Goal: Task Accomplishment & Management: Manage account settings

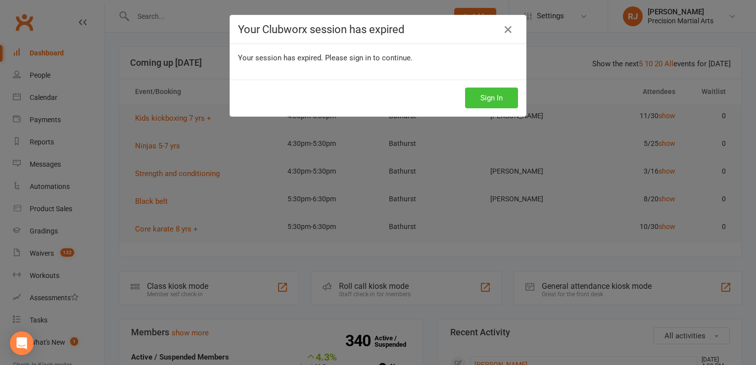
click at [494, 95] on button "Sign In" at bounding box center [491, 98] width 53 height 21
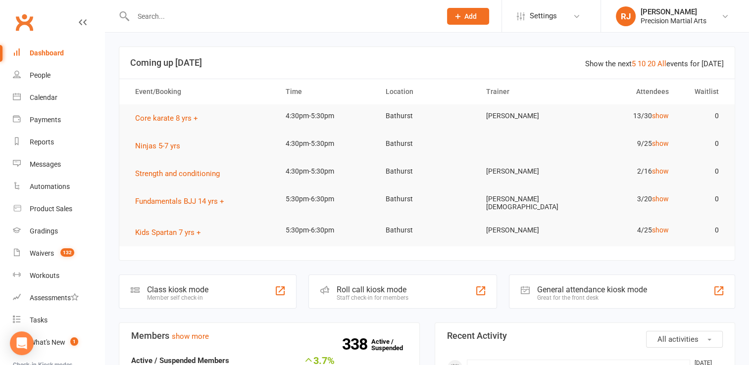
click at [303, 17] on input "text" at bounding box center [282, 16] width 304 height 14
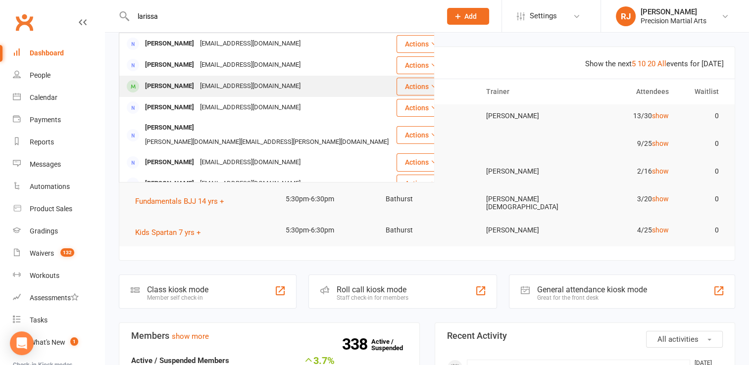
type input "larissa"
click at [171, 88] on div "[PERSON_NAME]" at bounding box center [169, 86] width 55 height 14
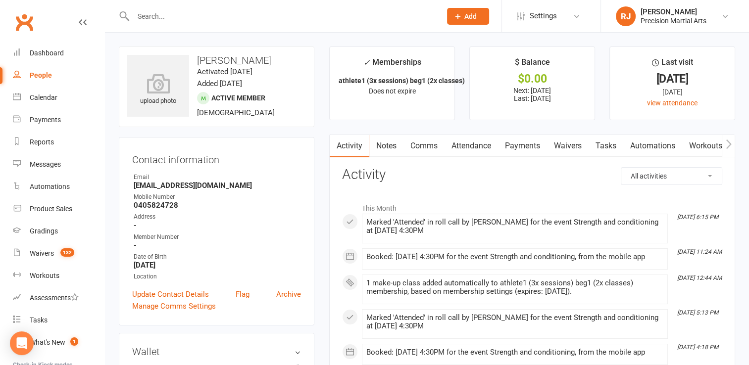
click at [516, 142] on link "Payments" at bounding box center [522, 146] width 49 height 23
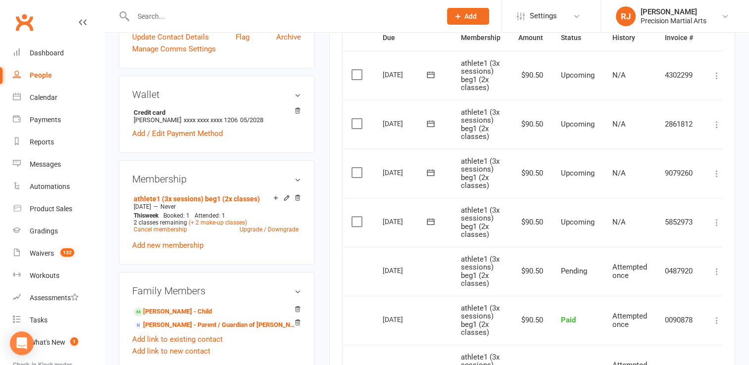
scroll to position [277, 0]
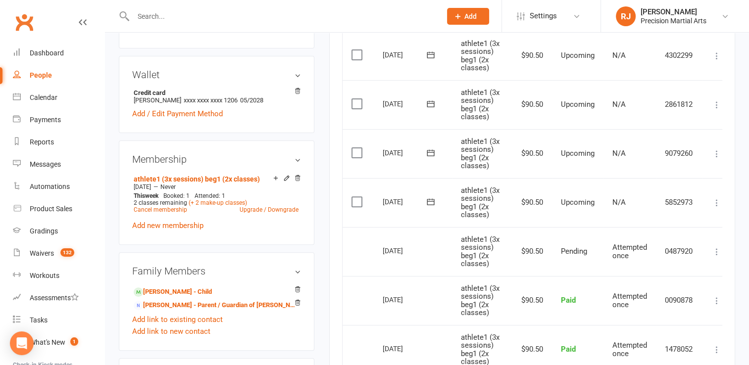
click at [426, 207] on icon at bounding box center [431, 202] width 10 height 10
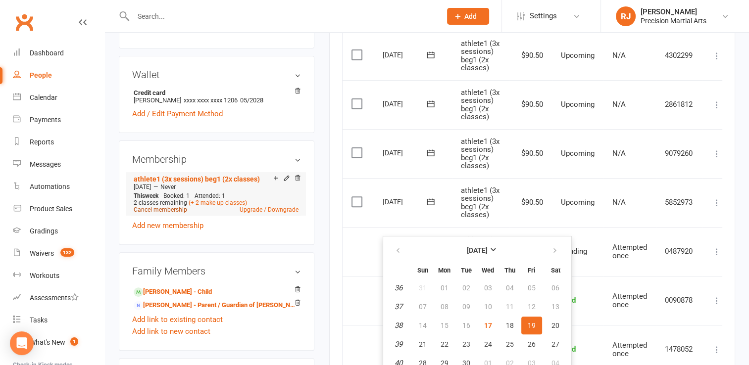
click at [174, 211] on link "Cancel membership" at bounding box center [160, 209] width 53 height 7
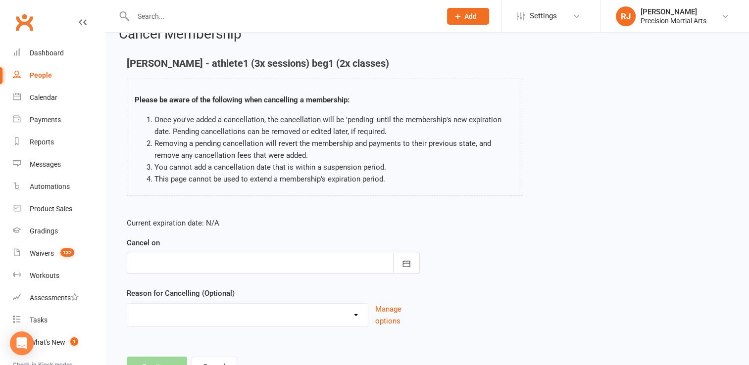
scroll to position [61, 0]
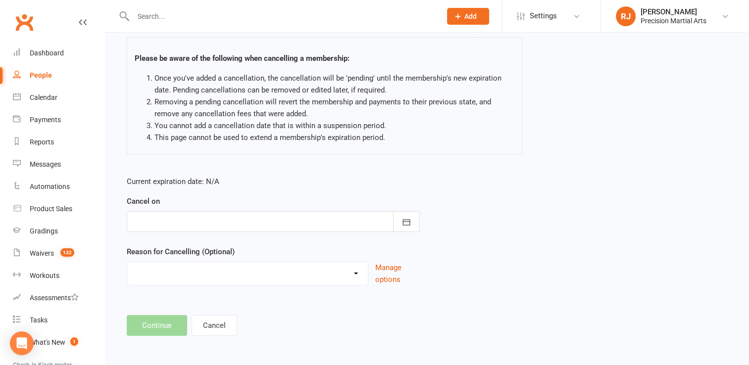
click at [252, 228] on div at bounding box center [273, 221] width 293 height 21
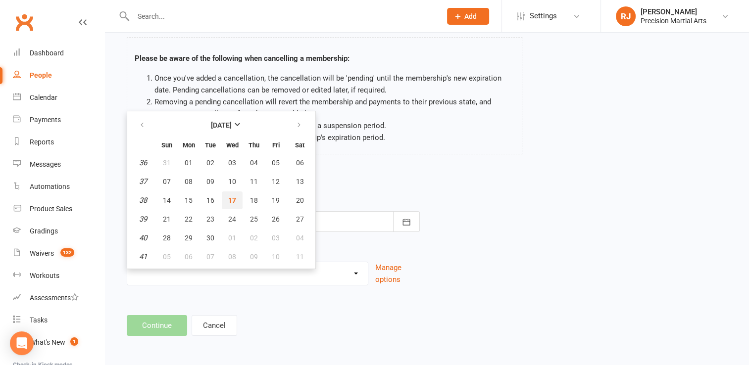
click at [236, 201] on button "17" at bounding box center [232, 201] width 21 height 18
type input "17 Sep 2025"
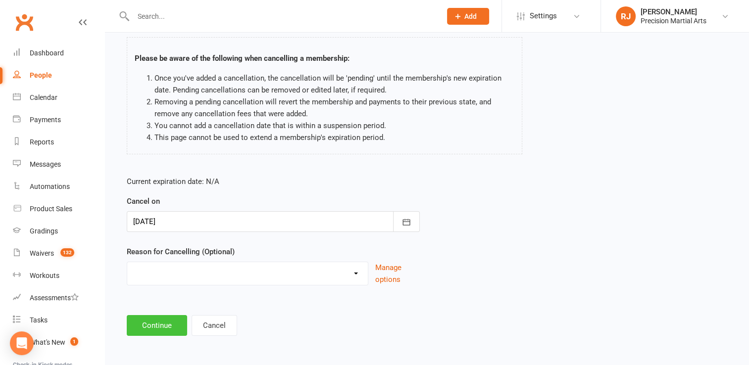
click at [161, 322] on button "Continue" at bounding box center [157, 325] width 60 height 21
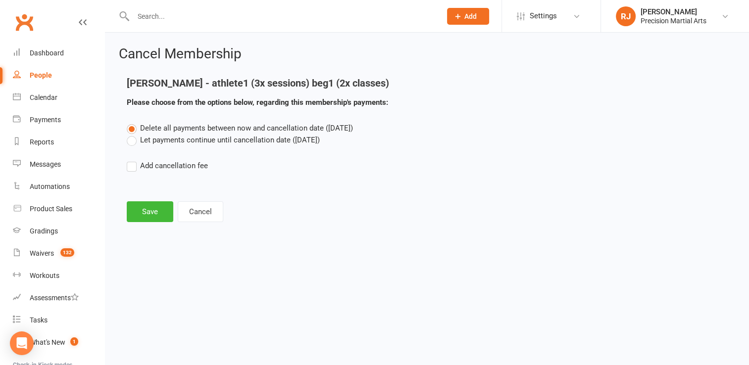
scroll to position [0, 0]
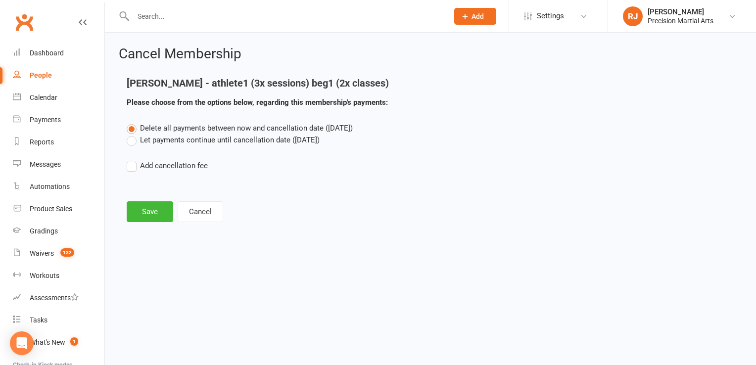
click at [132, 146] on div "Delete all payments between now and cancellation date (Sep 17, 2025) Let paymen…" at bounding box center [430, 153] width 623 height 63
click at [133, 144] on label "Let payments continue until cancellation date (Sep 17, 2025)" at bounding box center [223, 140] width 193 height 12
click at [133, 134] on input "Let payments continue until cancellation date (Sep 17, 2025)" at bounding box center [130, 134] width 6 height 0
click at [152, 211] on button "Save" at bounding box center [150, 211] width 47 height 21
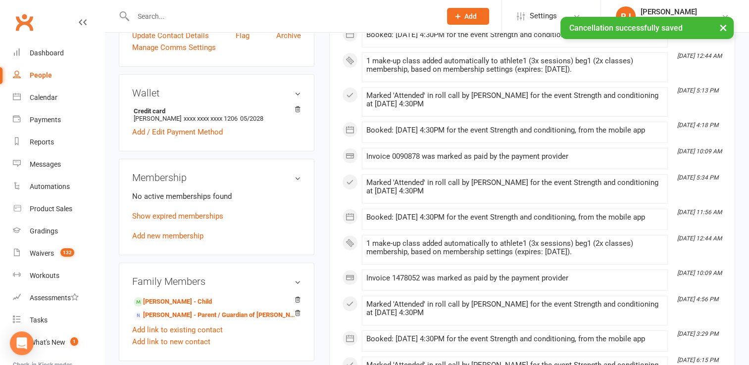
scroll to position [257, 0]
click at [168, 234] on link "Add new membership" at bounding box center [167, 235] width 71 height 9
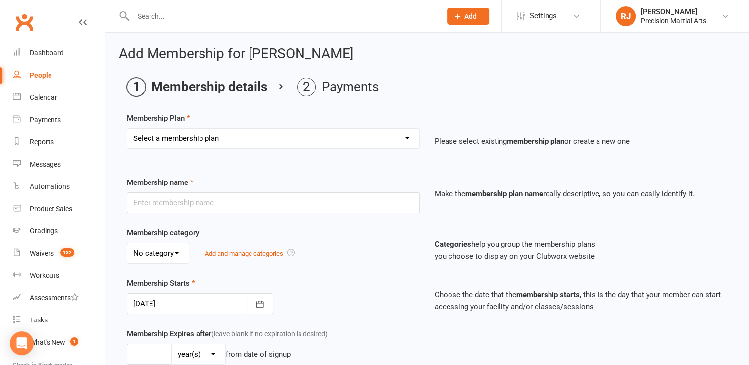
click at [213, 139] on select "Select a membership plan Create new Membership Plan Intermediate (3x classes) c…" at bounding box center [273, 139] width 292 height 20
click at [409, 114] on div "Membership Plan Select a membership plan Create new Membership Plan Intermediat…" at bounding box center [427, 137] width 600 height 50
click at [183, 142] on select "Select a membership plan Create new Membership Plan Intermediate (3x classes) c…" at bounding box center [273, 139] width 292 height 20
select select "0"
click at [127, 129] on select "Select a membership plan Create new Membership Plan Intermediate (3x classes) c…" at bounding box center [273, 139] width 292 height 20
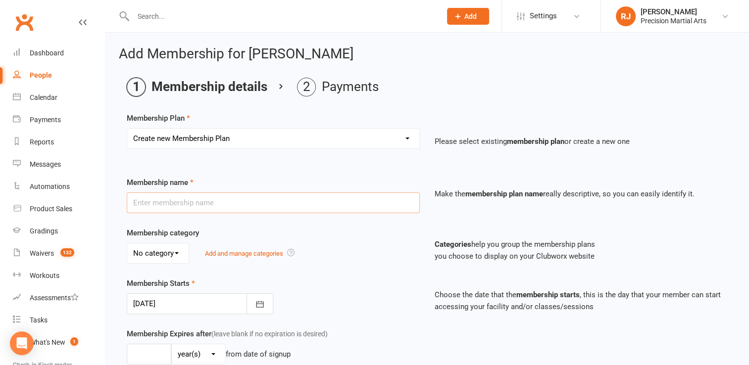
click at [174, 199] on input "text" at bounding box center [273, 203] width 293 height 21
click at [252, 202] on input "Intermediate1 (3x classes per week) (W)" at bounding box center [273, 203] width 293 height 21
click at [249, 199] on input "Intermediate1 (3x classes per week) (W)" at bounding box center [273, 203] width 293 height 21
click at [221, 202] on input "Intermediate1 (3x classes) (W)" at bounding box center [273, 203] width 293 height 21
type input "Intermediate1 (3x classes) Athlete (3x classes) (W)"
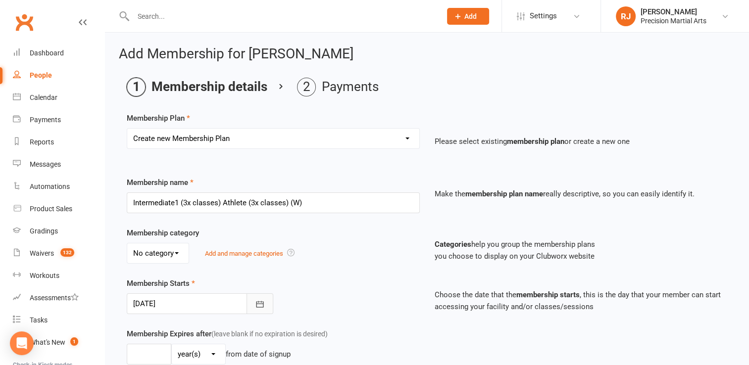
click at [265, 300] on button "button" at bounding box center [259, 304] width 27 height 21
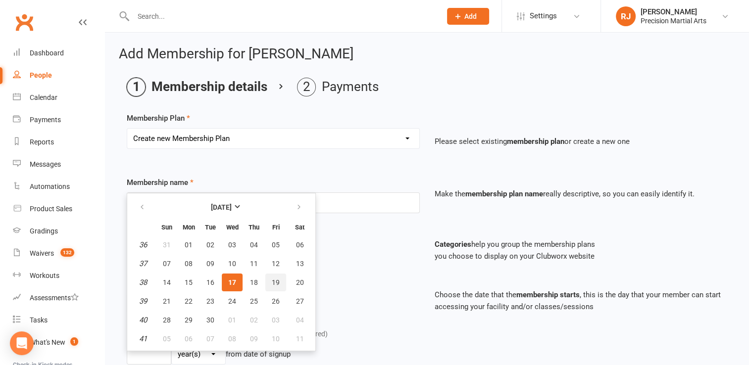
click at [274, 284] on span "19" at bounding box center [276, 283] width 8 height 8
type input "19 Sep 2025"
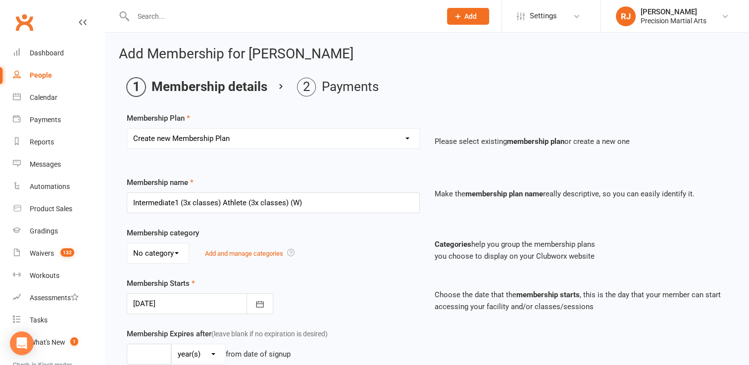
click at [284, 290] on div "Membership Starts 19 Sep 2025 September 2025 Sun Mon Tue Wed Thu Fri Sat 36 31 …" at bounding box center [273, 296] width 308 height 37
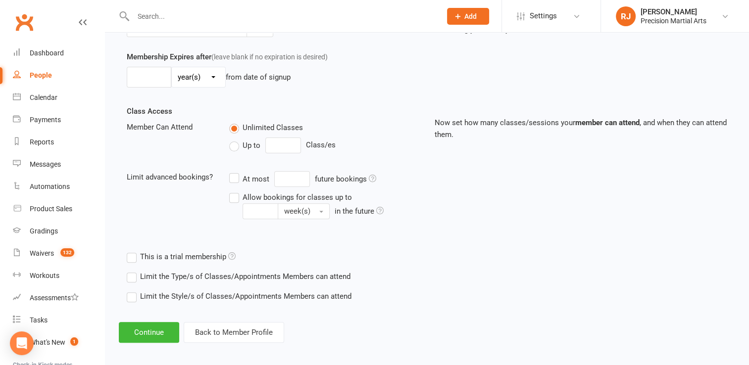
scroll to position [281, 0]
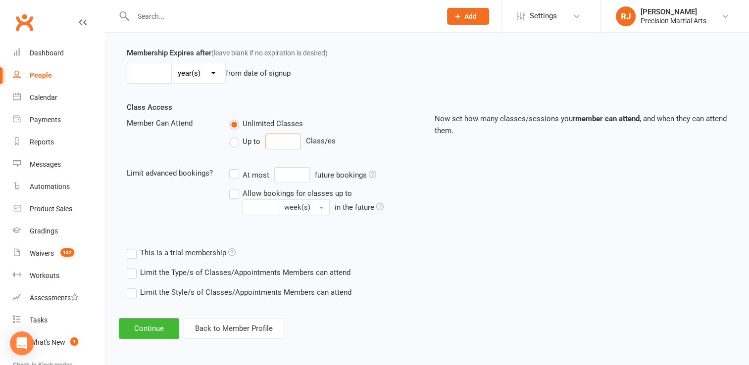
click at [275, 140] on input "number" at bounding box center [283, 142] width 36 height 16
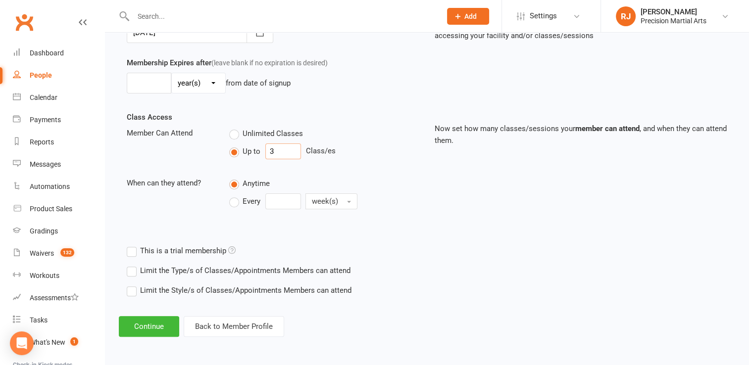
scroll to position [269, 0]
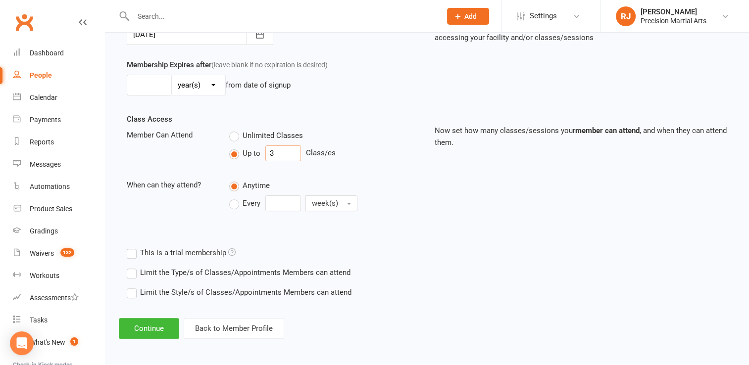
type input "3"
click at [199, 152] on div "Member Can Attend Unlimited Classes Up to 3 Class/es" at bounding box center [273, 147] width 308 height 36
click at [266, 203] on input "number" at bounding box center [283, 204] width 36 height 16
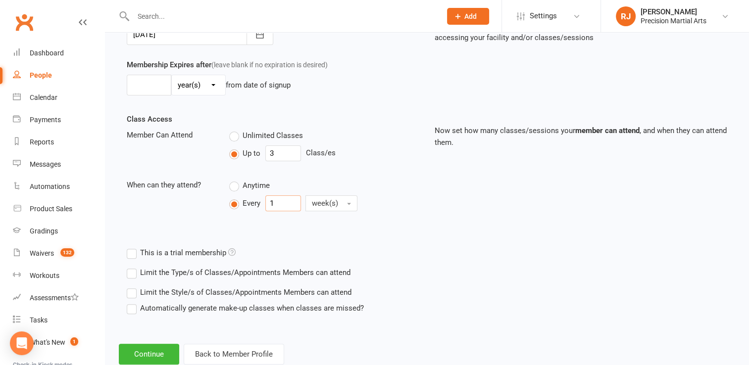
type input "1"
click at [239, 220] on div "Class Access Member Can Attend Unlimited Classes Up to 3 Class/es When can they…" at bounding box center [273, 171] width 308 height 116
click at [151, 348] on button "Continue" at bounding box center [149, 354] width 60 height 21
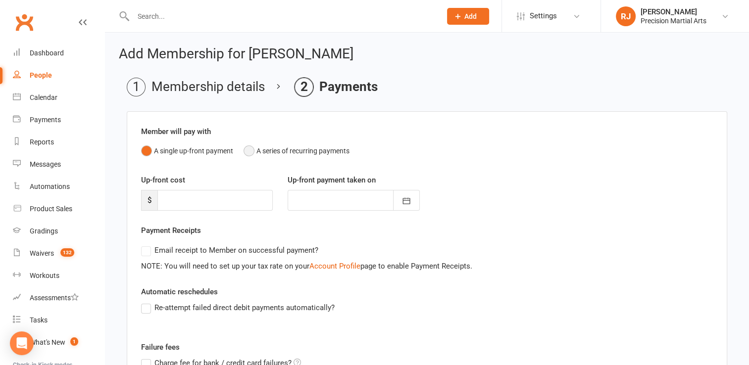
click at [252, 151] on button "A series of recurring payments" at bounding box center [297, 151] width 106 height 19
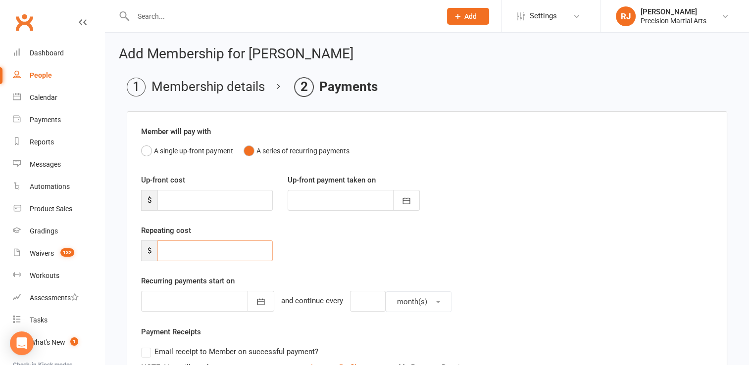
click at [197, 249] on input "number" at bounding box center [214, 251] width 115 height 21
type input "5"
type input "97.5"
click at [257, 304] on icon "button" at bounding box center [260, 302] width 7 height 6
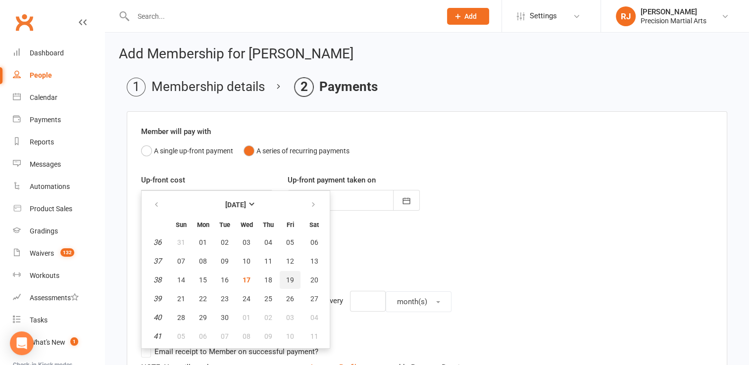
click at [283, 278] on button "19" at bounding box center [290, 280] width 21 height 18
type input "19 Sep 2025"
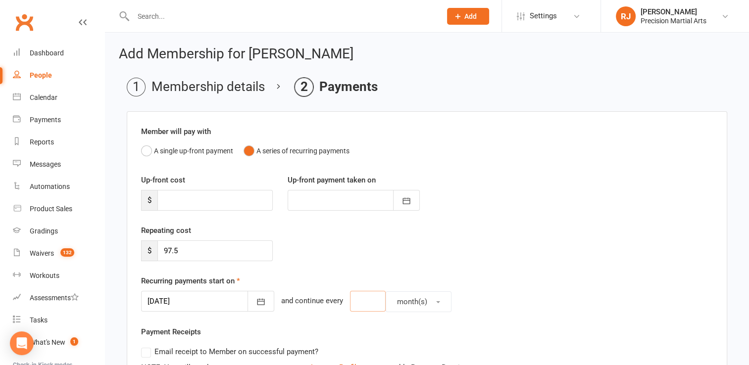
click at [356, 302] on input "number" at bounding box center [368, 301] width 36 height 21
type input "1"
click at [386, 298] on button "month(s)" at bounding box center [419, 302] width 66 height 21
click at [399, 342] on span "week(s)" at bounding box center [407, 345] width 26 height 9
click at [363, 328] on div "Payment Receipts Email receipt to Member on successful payment? NOTE: You will …" at bounding box center [427, 350] width 572 height 48
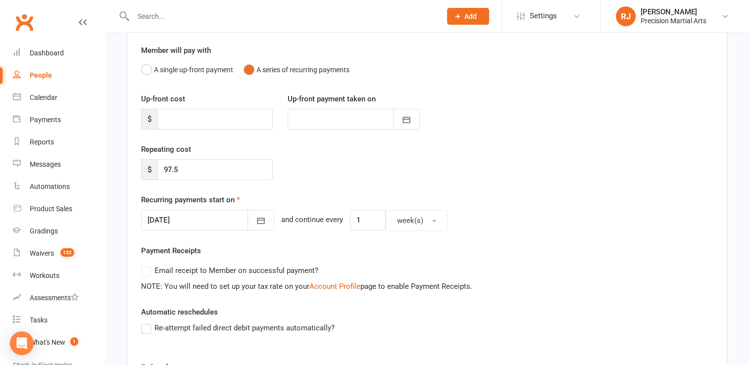
scroll to position [49, 0]
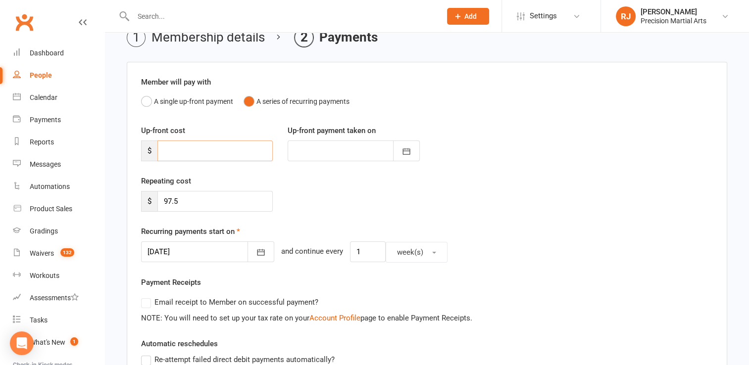
click at [209, 146] on input "number" at bounding box center [214, 151] width 115 height 21
type input "6"
type input "17 Sep 2025"
type input "69"
click at [408, 148] on icon "button" at bounding box center [406, 152] width 10 height 10
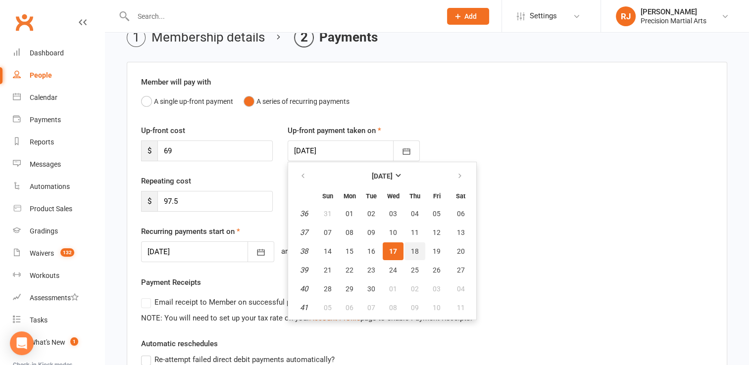
click at [417, 253] on span "18" at bounding box center [415, 251] width 8 height 8
type input "18 Sep 2025"
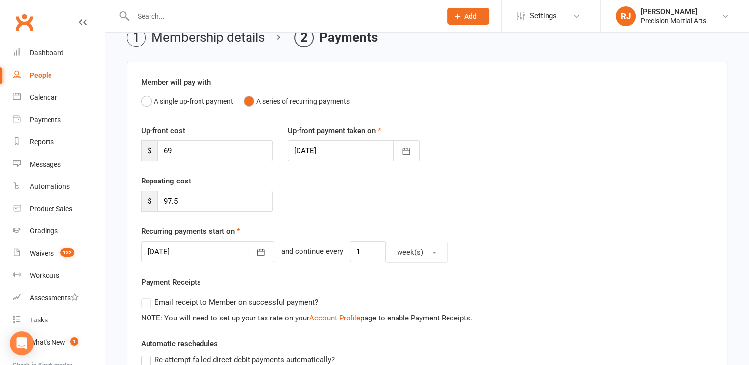
click at [385, 199] on div "Repeating cost $ 97.5" at bounding box center [427, 200] width 587 height 50
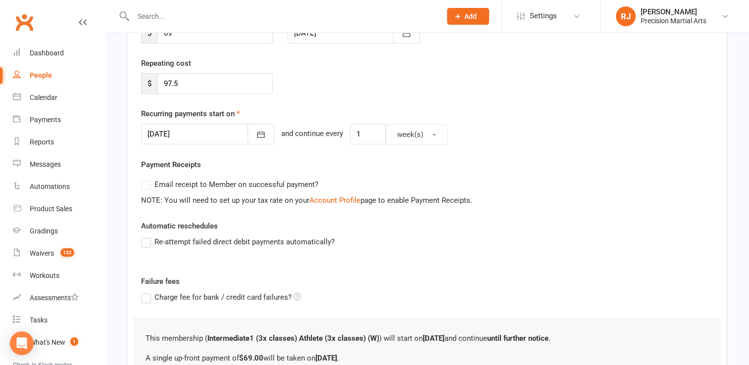
scroll to position [294, 0]
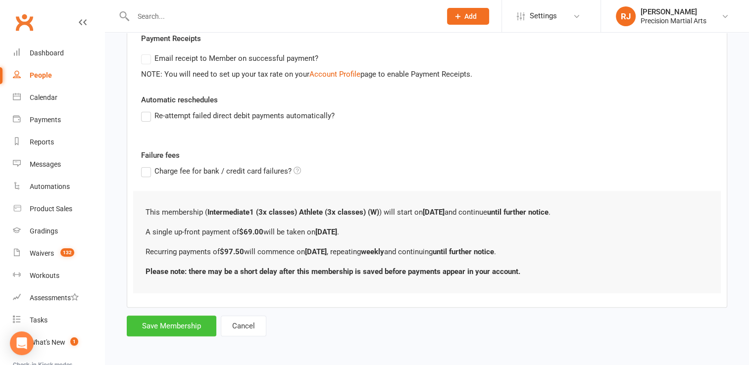
click at [203, 323] on button "Save Membership" at bounding box center [172, 326] width 90 height 21
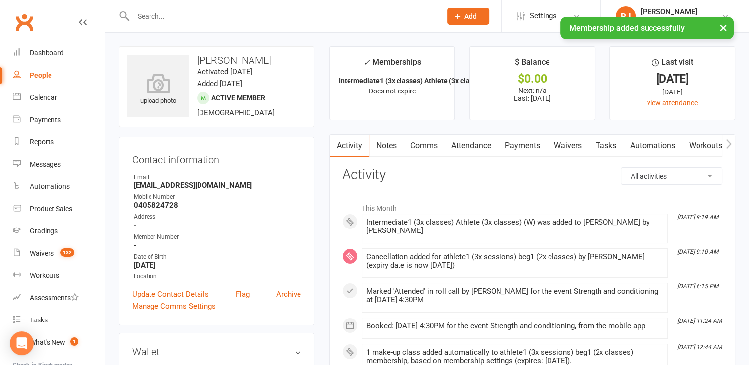
click at [526, 148] on link "Payments" at bounding box center [522, 146] width 49 height 23
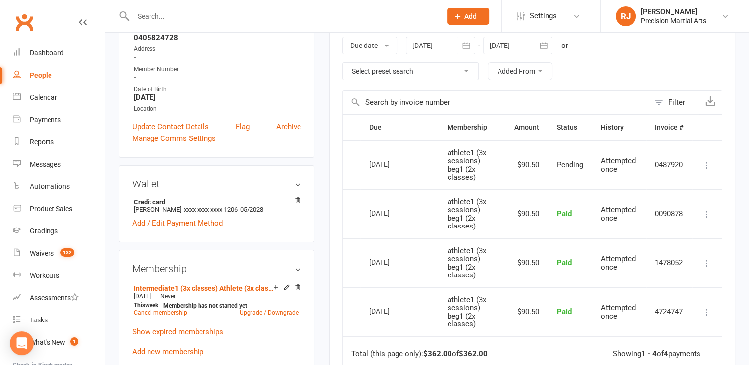
scroll to position [170, 0]
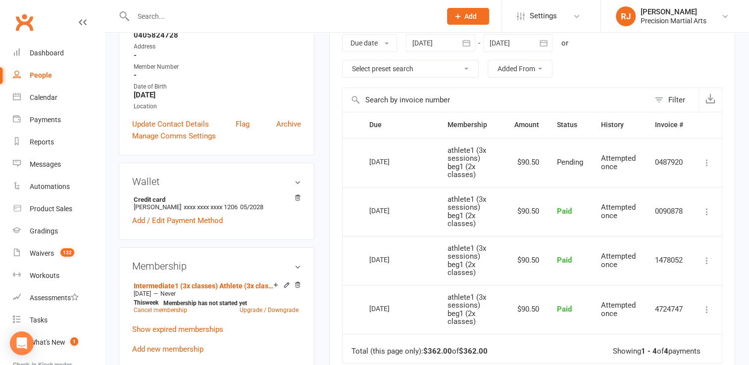
click at [524, 41] on div at bounding box center [517, 43] width 69 height 18
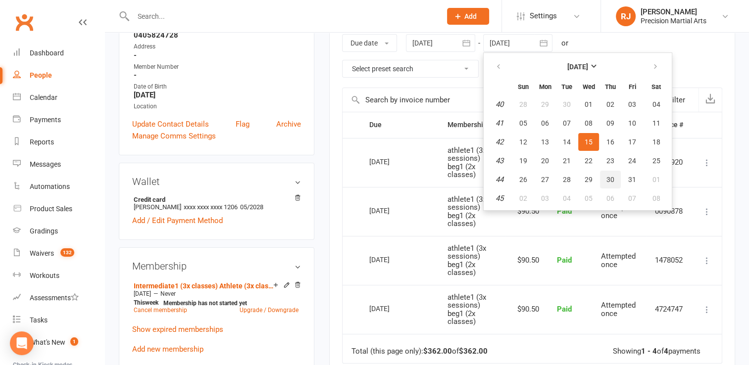
click at [609, 180] on span "30" at bounding box center [610, 180] width 8 height 8
type input "30 Oct 2025"
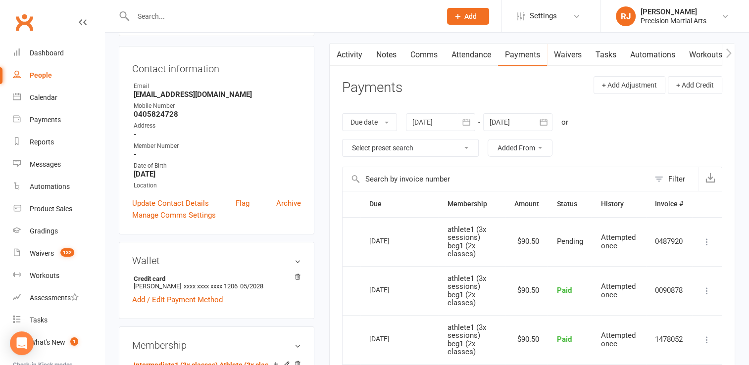
scroll to position [125, 0]
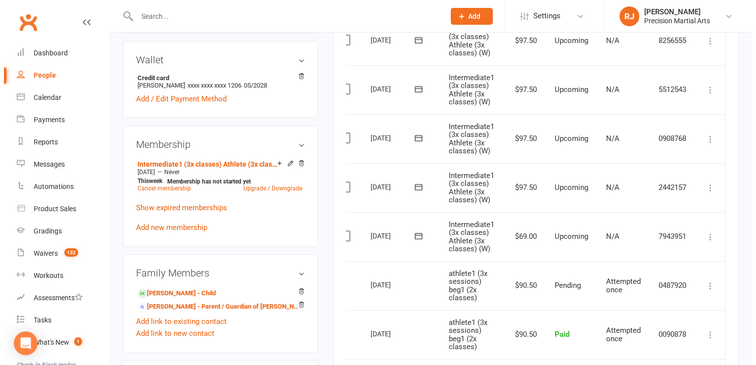
scroll to position [291, 0]
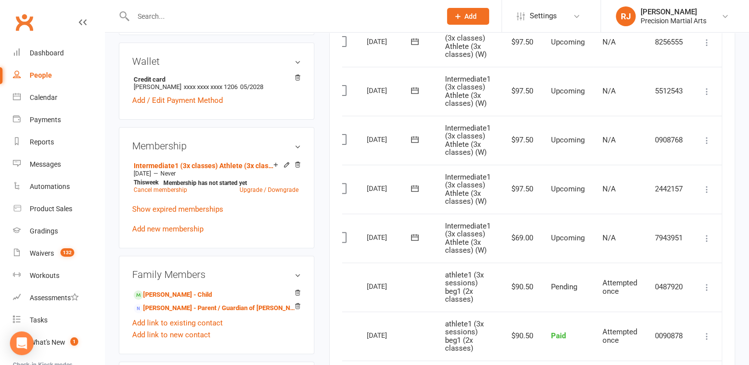
click at [706, 235] on icon at bounding box center [707, 239] width 10 height 10
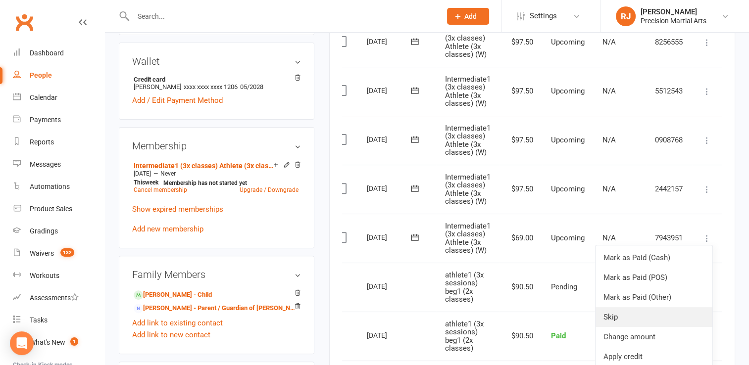
click at [639, 315] on link "Skip" at bounding box center [653, 317] width 117 height 20
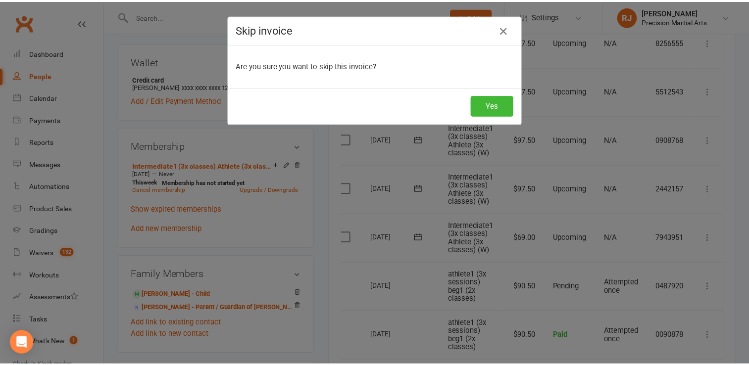
scroll to position [0, 12]
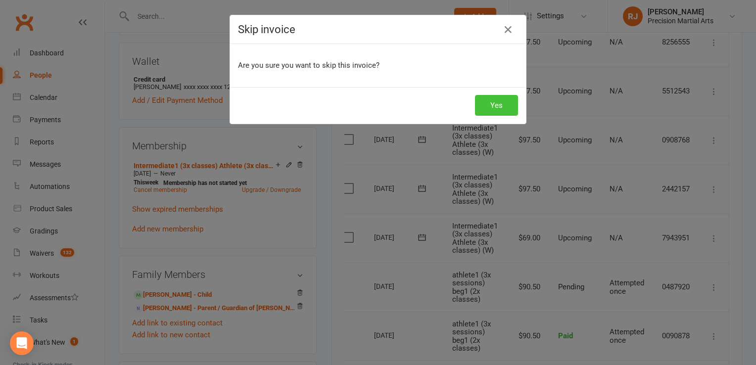
click at [482, 112] on button "Yes" at bounding box center [496, 105] width 43 height 21
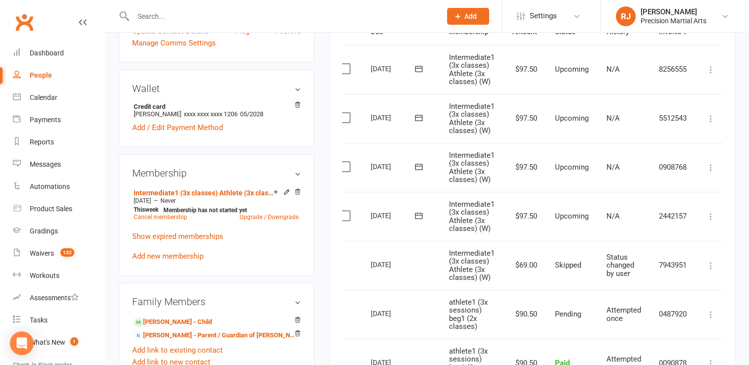
scroll to position [356, 0]
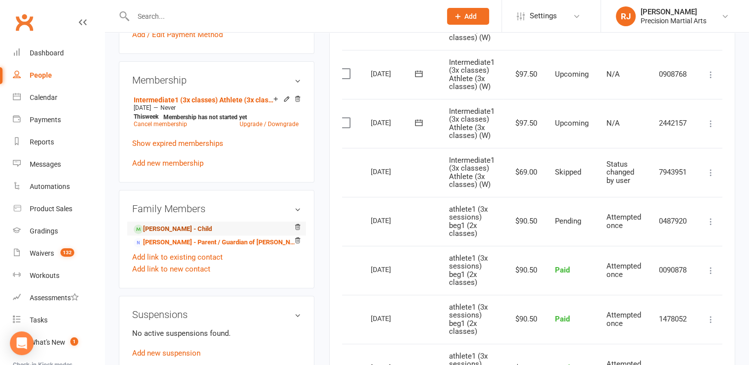
click at [177, 225] on link "[PERSON_NAME] - Child" at bounding box center [173, 229] width 78 height 10
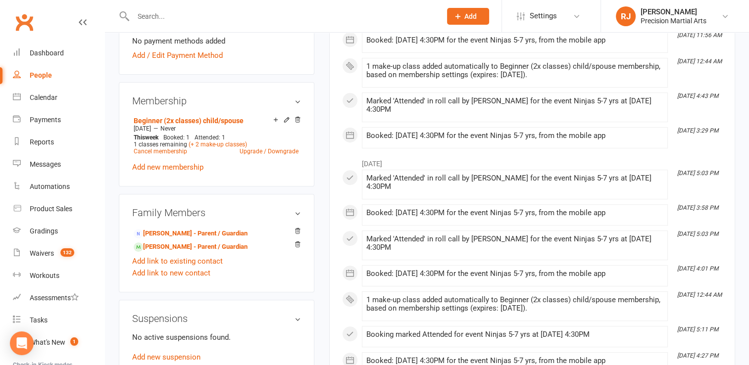
scroll to position [356, 0]
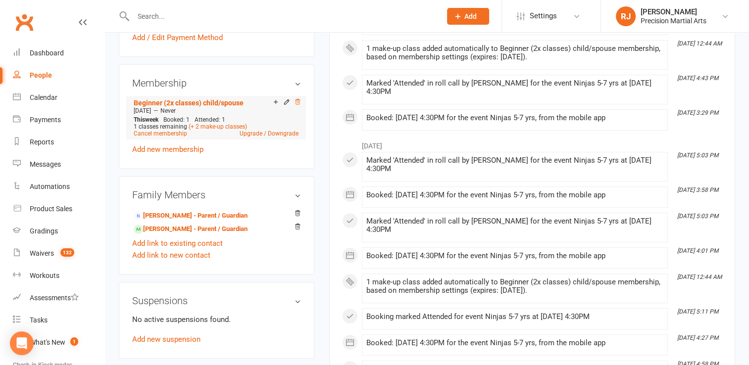
click at [299, 99] on icon at bounding box center [297, 102] width 7 height 7
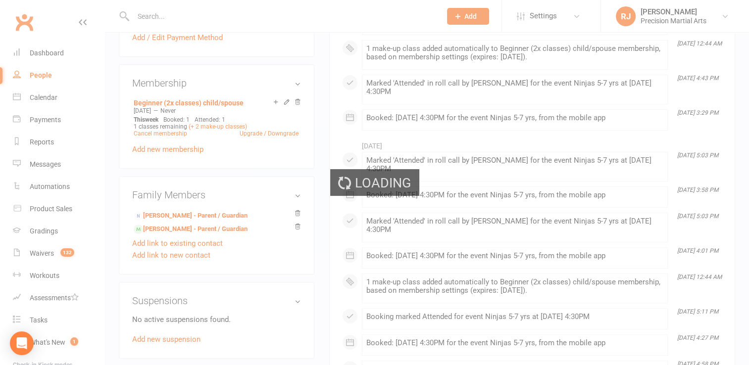
scroll to position [354, 0]
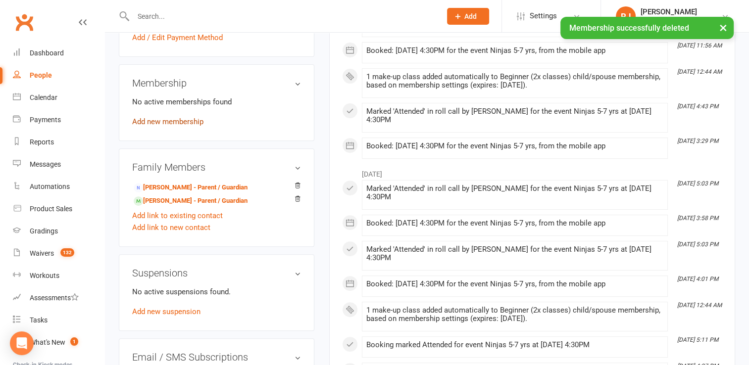
click at [190, 117] on link "Add new membership" at bounding box center [167, 121] width 71 height 9
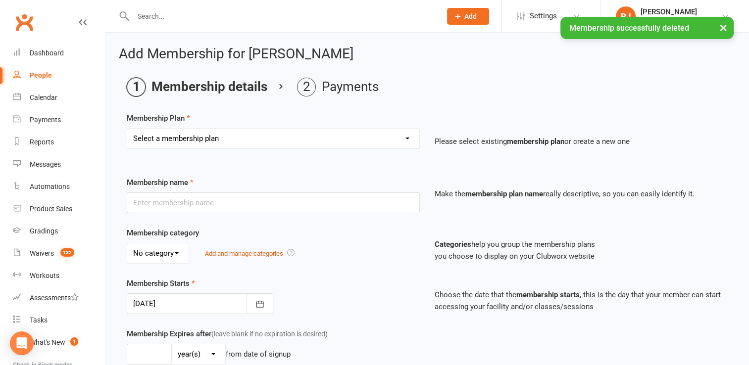
click at [208, 141] on select "Select a membership plan Create new Membership Plan Intermediate (3x classes) c…" at bounding box center [273, 139] width 292 height 20
select select "1"
click at [127, 129] on select "Select a membership plan Create new Membership Plan Intermediate (3x classes) c…" at bounding box center [273, 139] width 292 height 20
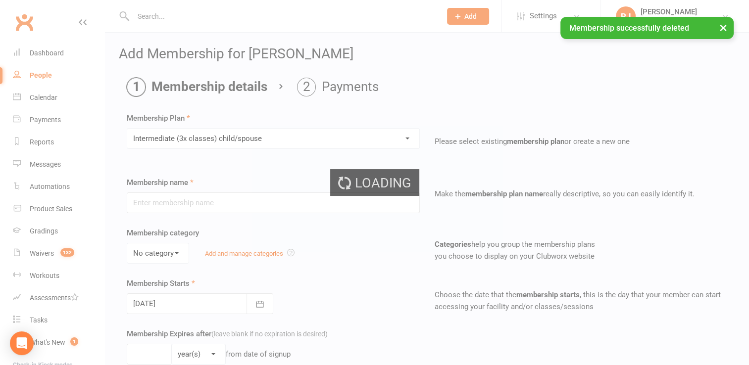
type input "Intermediate (3x classes) child/spouse"
select select "0"
type input "0"
type input "3"
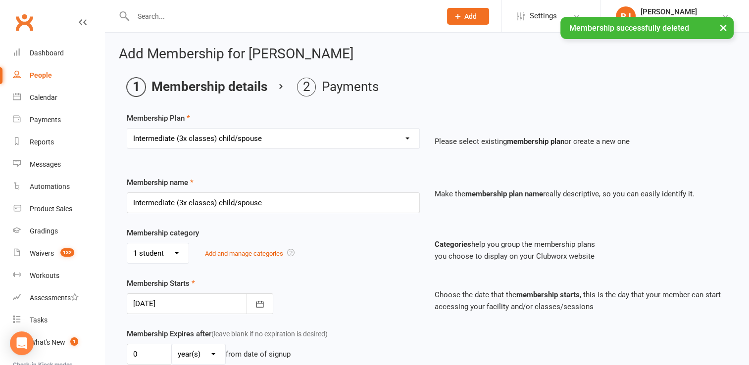
select select "2"
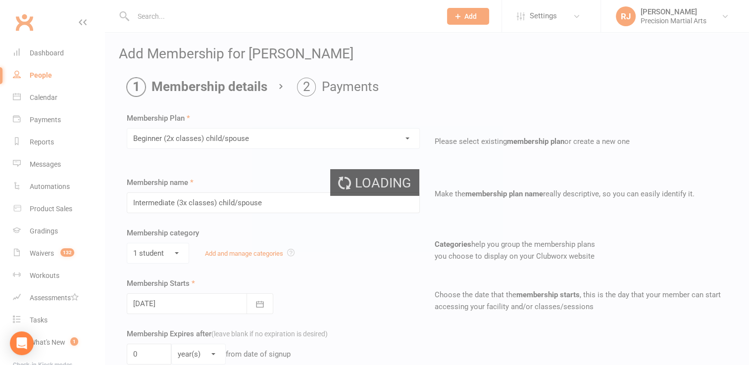
type input "Beginner (2x classes) child/spouse"
type input "2"
select select "9"
type input "Advanced (unlimited dojo) child/spouse"
type input "1"
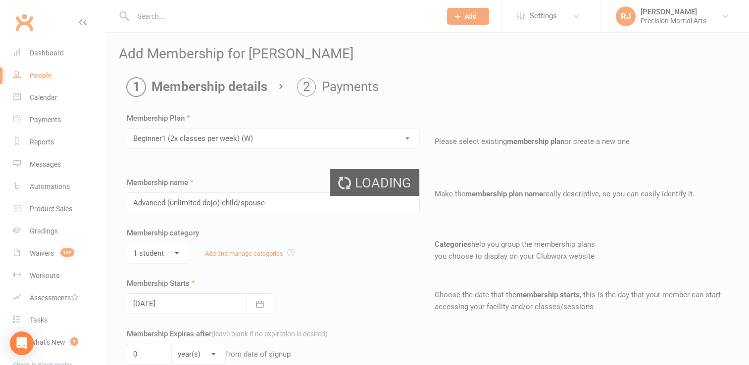
type input "4 lesson trial - 1 student"
type input "30"
select select "0"
type input "4"
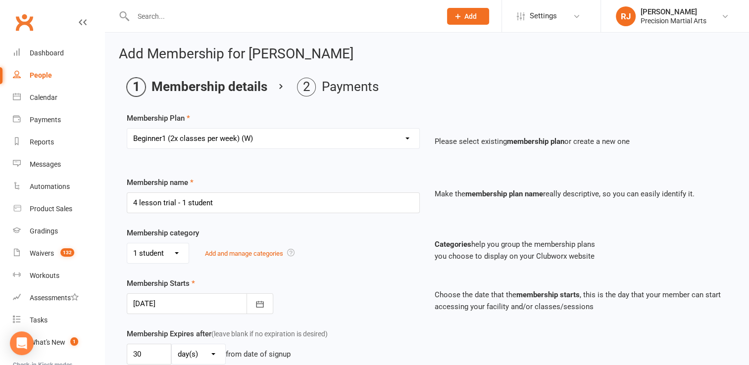
type input "Free lesson"
select select "2"
type input "1"
select select "2"
type input "1"
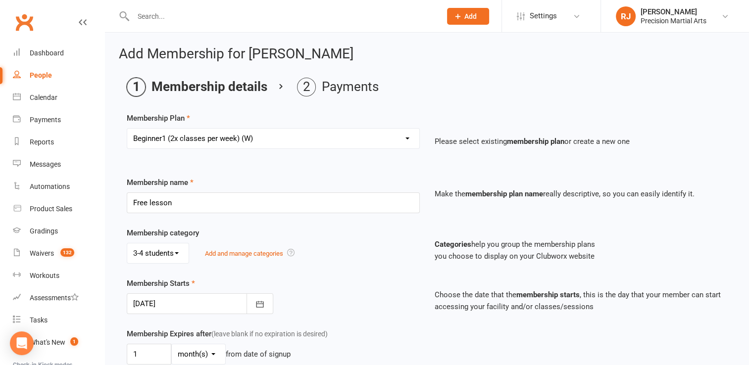
type input "Beginner1 (2x classes per week) (W)"
select select "0"
type input "0"
select select "3"
type input "2"
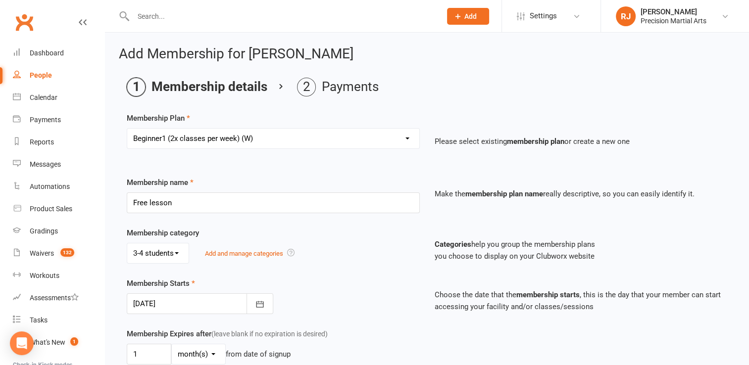
type input "1"
select select "8"
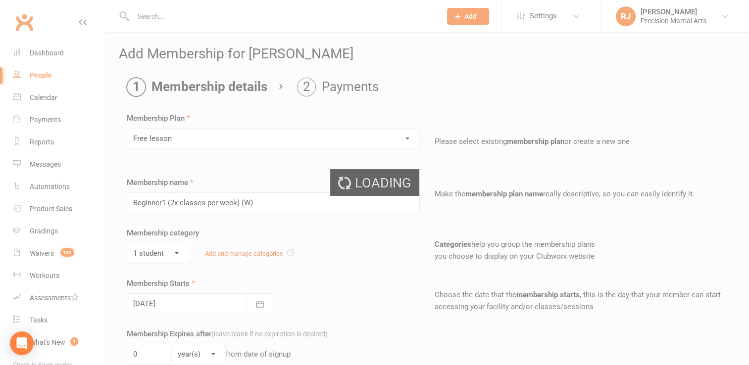
type input "Free lesson"
type input "1"
select select "2"
type input "1"
type input "0"
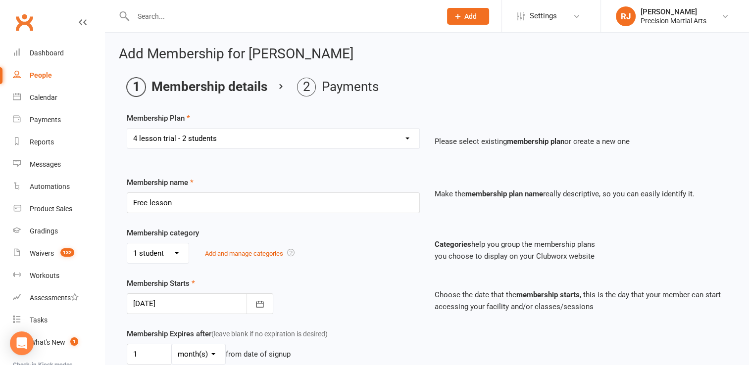
select select "5"
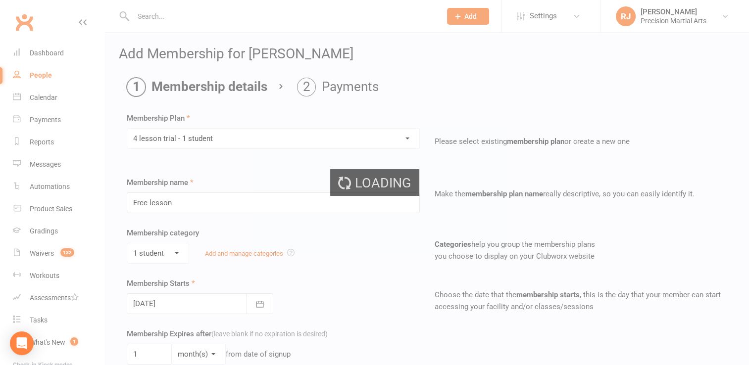
type input "4 lesson trial - 1 student"
select select "0"
type input "30"
select select "0"
type input "4"
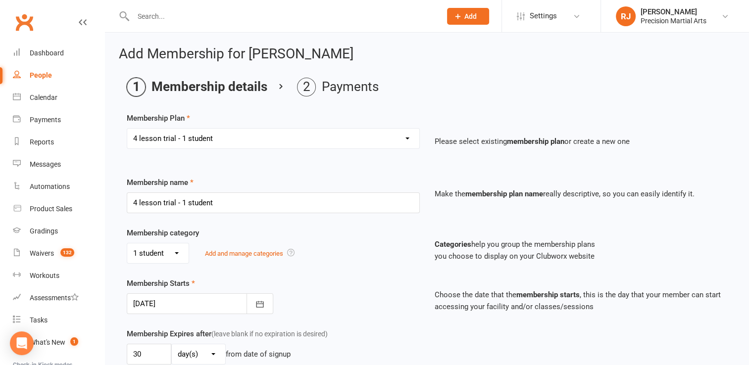
select select "4"
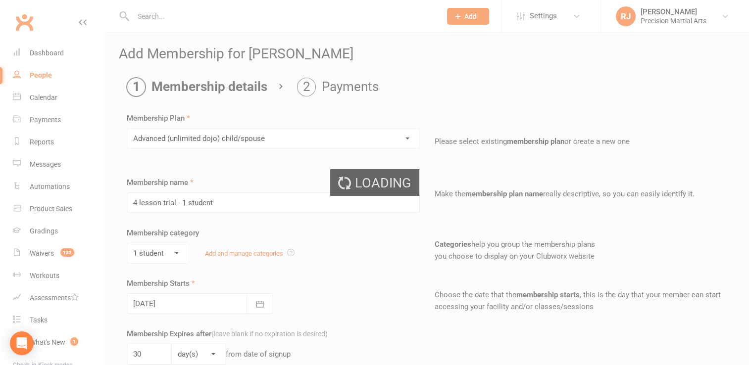
type input "Advanced (unlimited dojo) child/spouse"
type input "0"
select select "3"
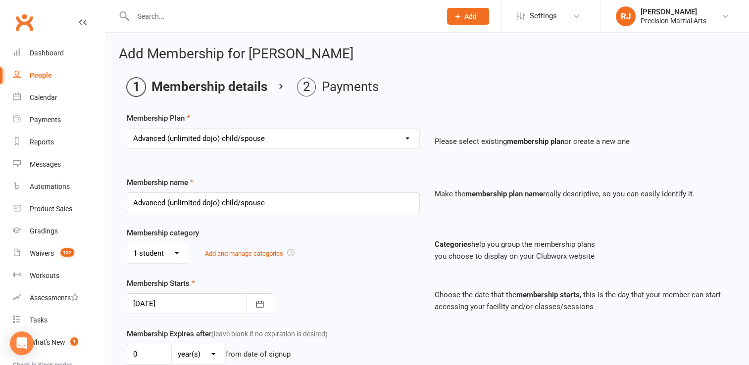
select select "3"
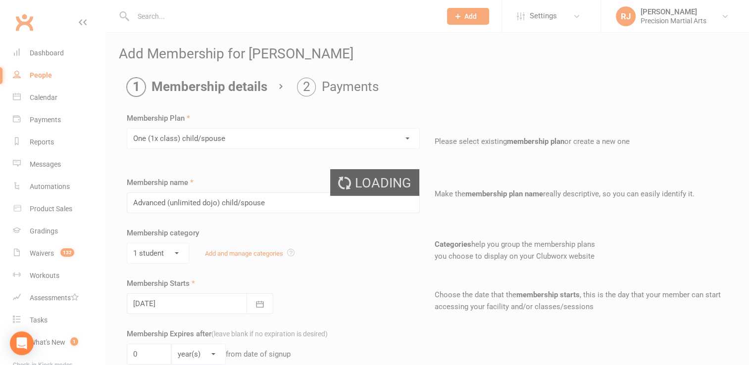
type input "One (1x class) child/spouse"
type input "1"
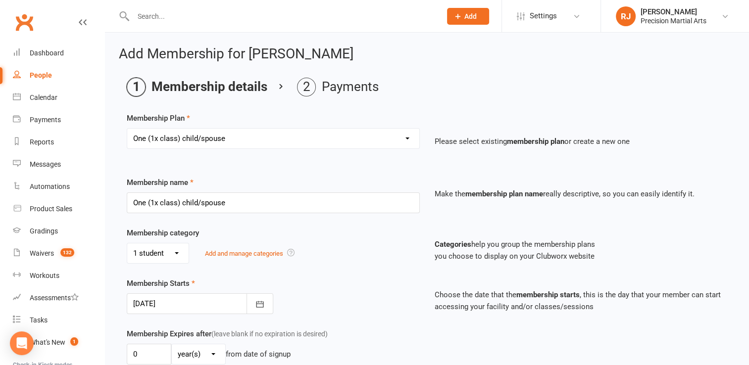
select select "2"
type input "Beginner (2x classes) child/spouse"
type input "2"
select select "1"
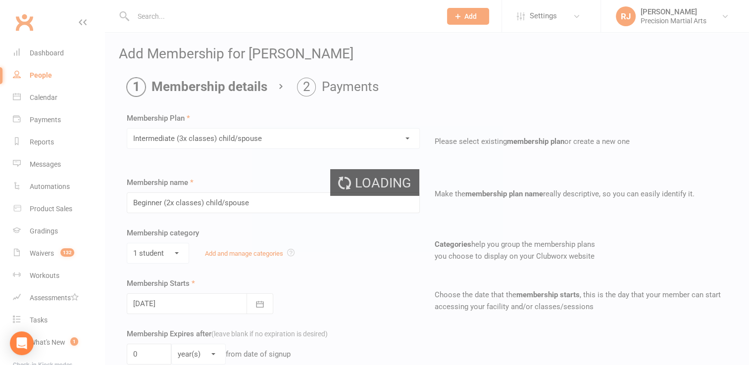
type input "Intermediate (3x classes) child/spouse"
type input "3"
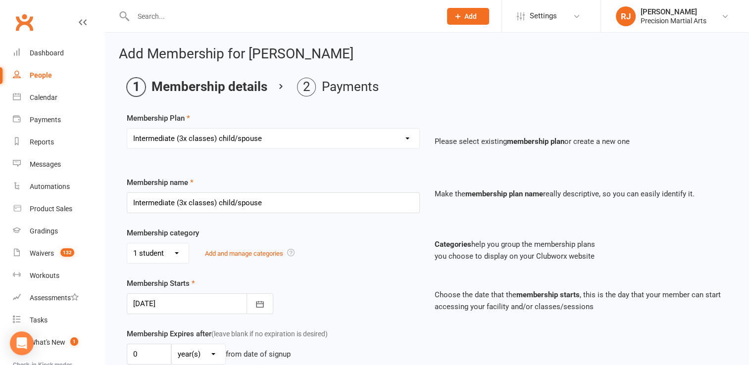
click at [170, 154] on div "Select a membership plan Create new Membership Plan Intermediate (3x classes) c…" at bounding box center [273, 145] width 308 height 35
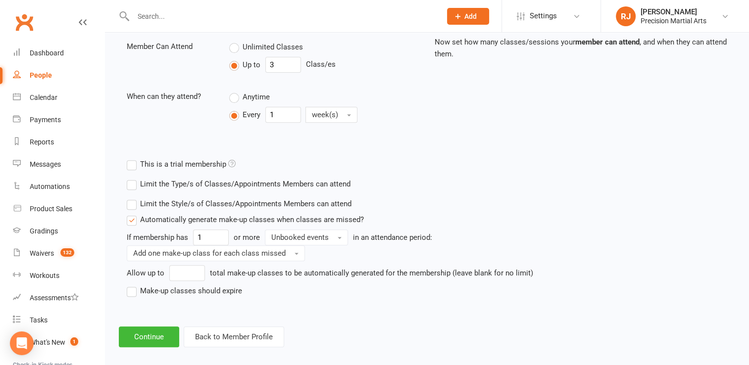
scroll to position [366, 0]
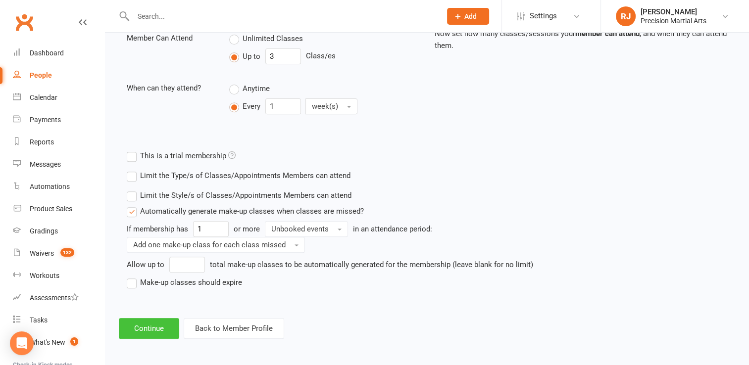
click at [152, 327] on button "Continue" at bounding box center [149, 328] width 60 height 21
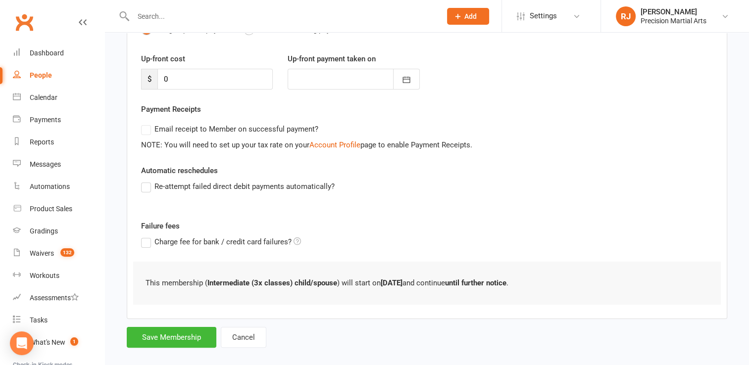
scroll to position [133, 0]
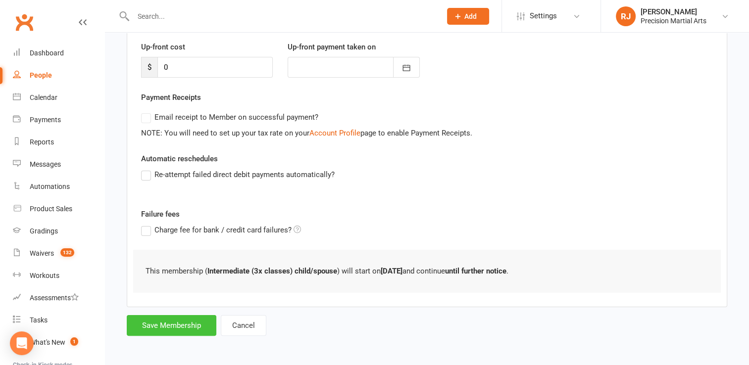
click at [152, 327] on button "Save Membership" at bounding box center [172, 325] width 90 height 21
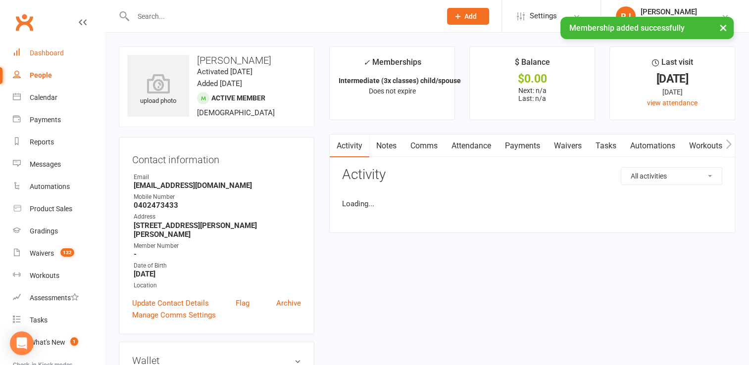
click at [65, 62] on link "Dashboard" at bounding box center [59, 53] width 92 height 22
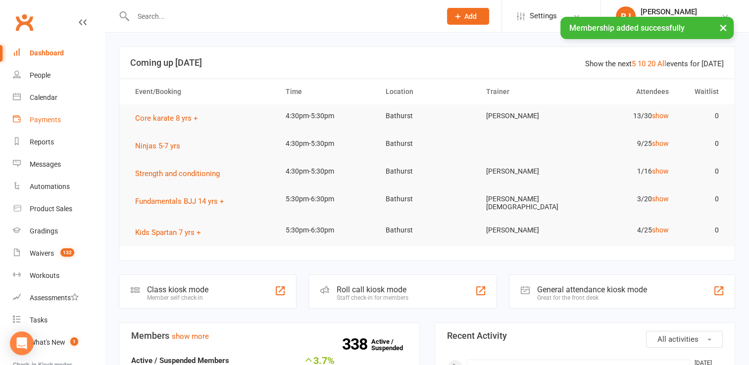
click at [45, 119] on div "Payments" at bounding box center [45, 120] width 31 height 8
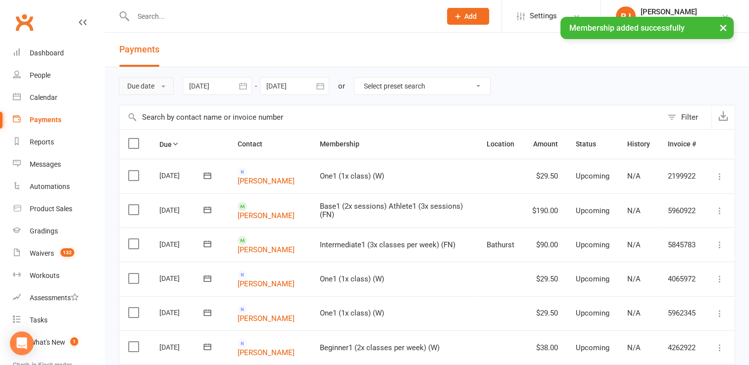
click at [156, 86] on button "Due date" at bounding box center [146, 86] width 55 height 18
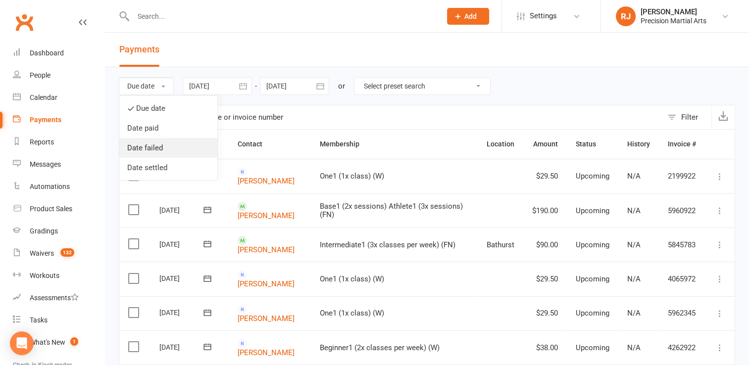
click at [158, 140] on link "Date failed" at bounding box center [168, 148] width 98 height 20
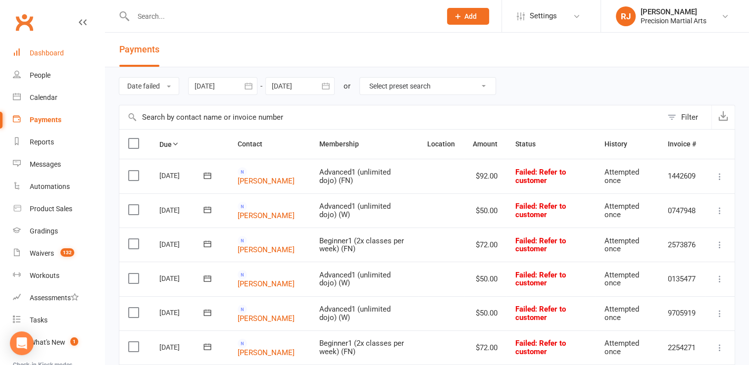
click at [48, 55] on div "Dashboard" at bounding box center [47, 53] width 34 height 8
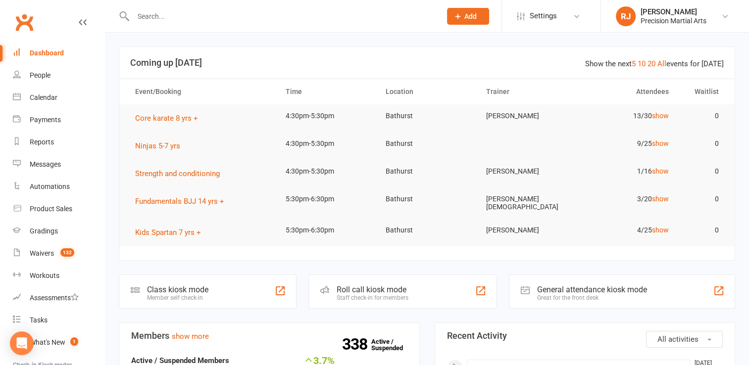
click at [153, 16] on input "text" at bounding box center [282, 16] width 304 height 14
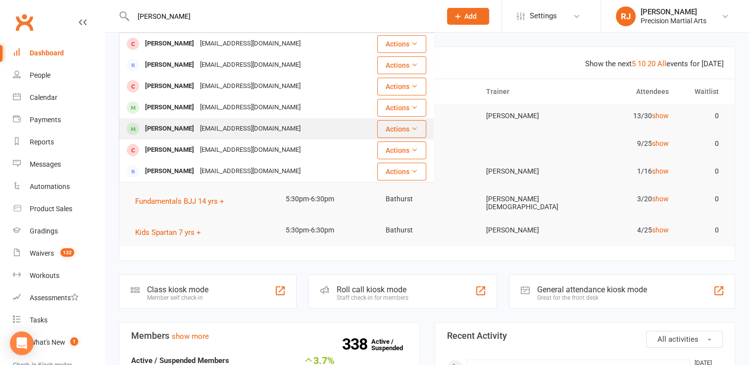
type input "riley"
click at [166, 126] on div "Riley Perry" at bounding box center [169, 129] width 55 height 14
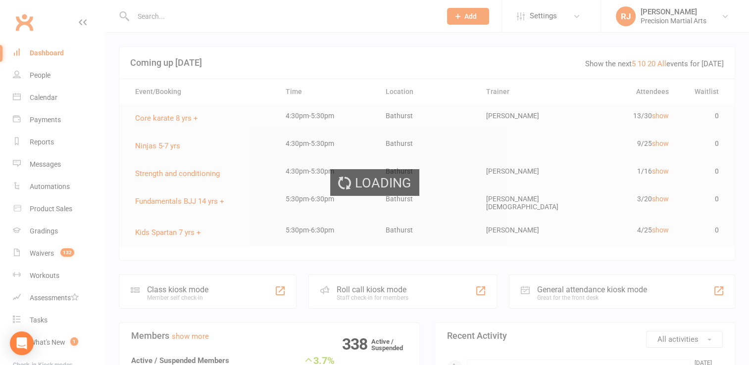
click at [166, 126] on div "Loading" at bounding box center [374, 182] width 749 height 365
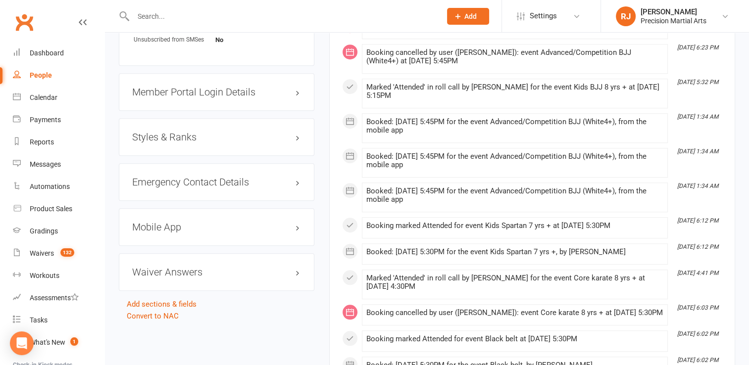
scroll to position [673, 0]
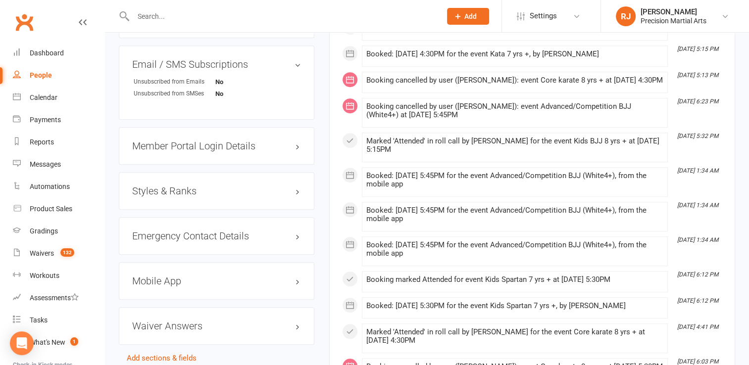
click at [204, 194] on h3 "Styles & Ranks" at bounding box center [216, 191] width 169 height 11
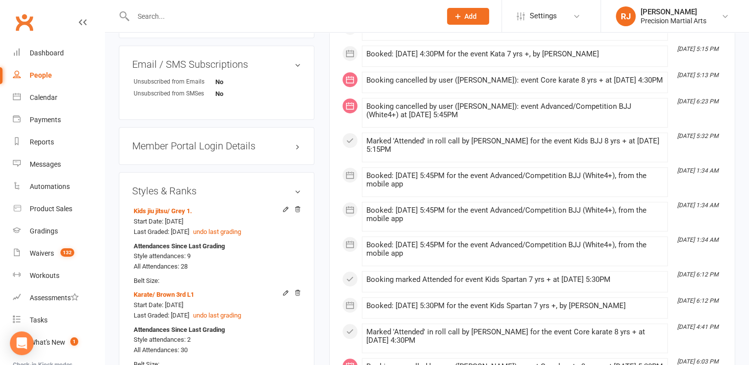
click at [320, 199] on div "upload photo Riley Perry Activated 27 July, 2023 Added 10 July, 2023 Active mem…" at bounding box center [216, 11] width 210 height 1276
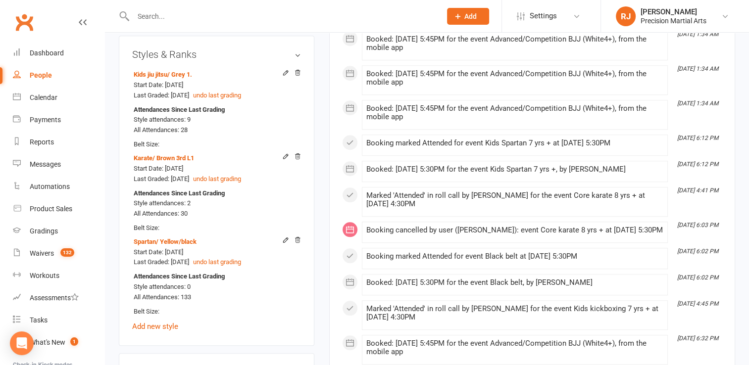
scroll to position [812, 0]
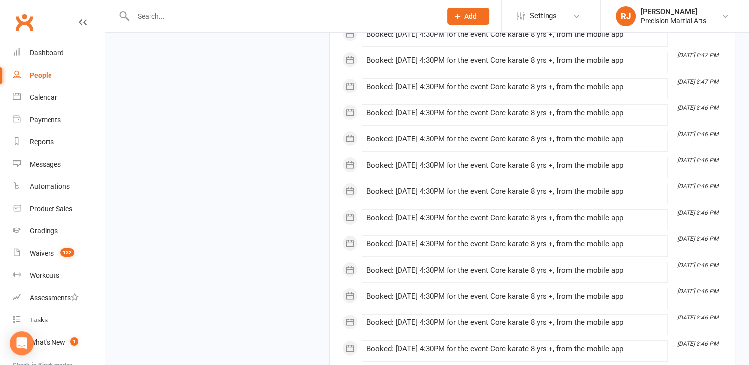
scroll to position [4262, 0]
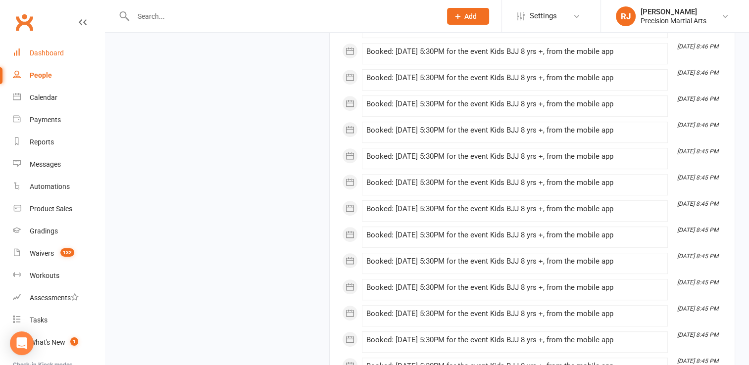
click at [47, 47] on link "Dashboard" at bounding box center [59, 53] width 92 height 22
